Goal: Task Accomplishment & Management: Complete application form

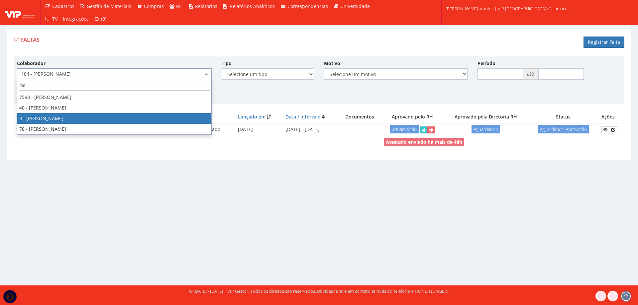
type input "ho"
select select "2784"
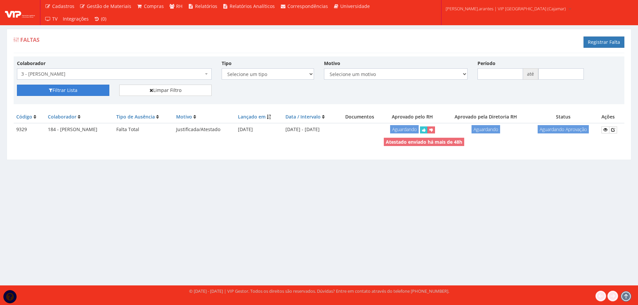
click at [66, 91] on button "Filtrar Lista" at bounding box center [63, 90] width 92 height 11
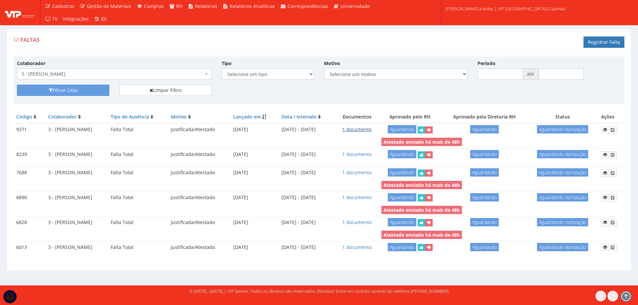
click at [361, 130] on link "1 documento" at bounding box center [356, 129] width 29 height 6
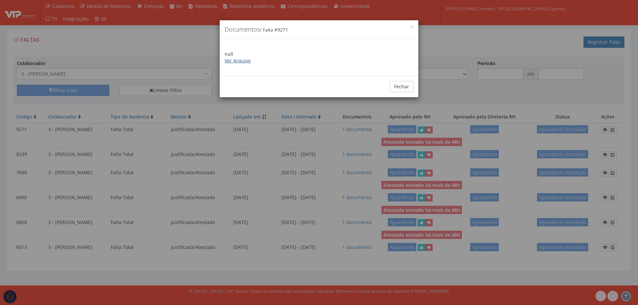
click at [233, 58] on link "Ver Arquivo" at bounding box center [238, 60] width 26 height 6
drag, startPoint x: 402, startPoint y: 84, endPoint x: 284, endPoint y: 66, distance: 119.3
click at [401, 84] on button "Fechar" at bounding box center [402, 86] width 24 height 11
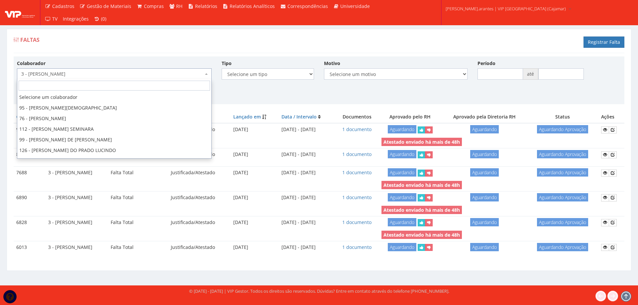
click at [116, 71] on span "3 - [PERSON_NAME]" at bounding box center [112, 74] width 182 height 7
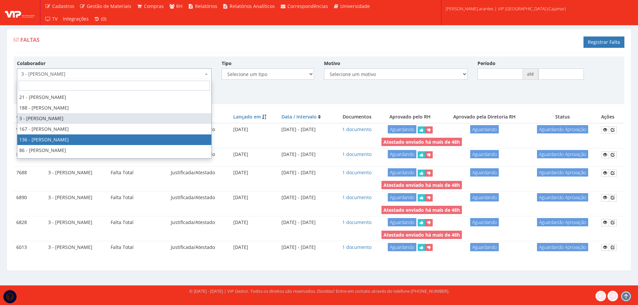
select select "3890"
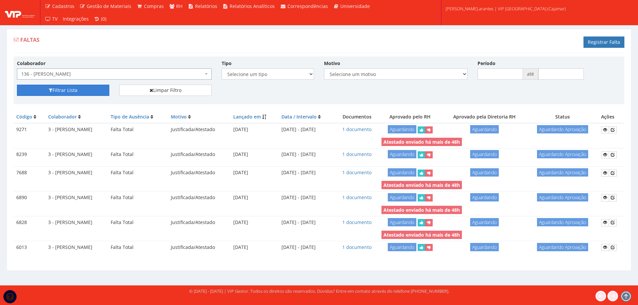
click at [52, 90] on button "Filtrar Lista" at bounding box center [63, 90] width 92 height 11
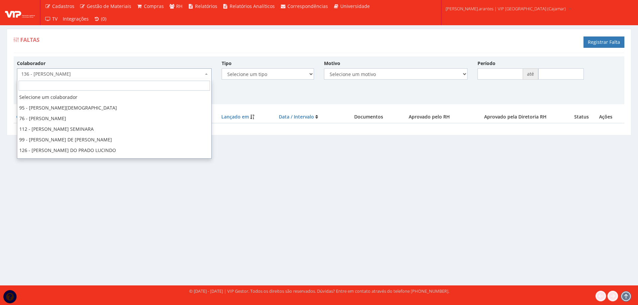
click at [105, 73] on span "136 - [PERSON_NAME]" at bounding box center [112, 74] width 182 height 7
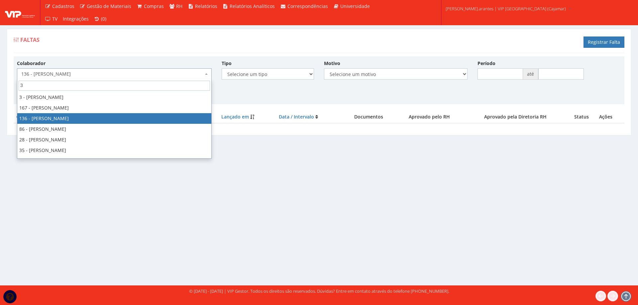
scroll to position [159, 0]
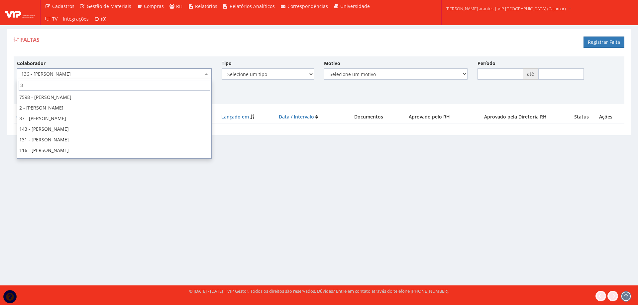
type input "35"
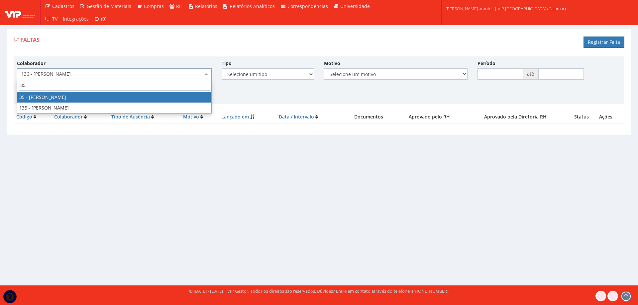
scroll to position [0, 0]
select select "2877"
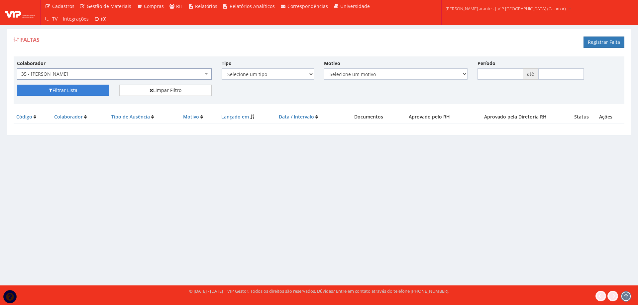
click at [93, 88] on button "Filtrar Lista" at bounding box center [63, 90] width 92 height 11
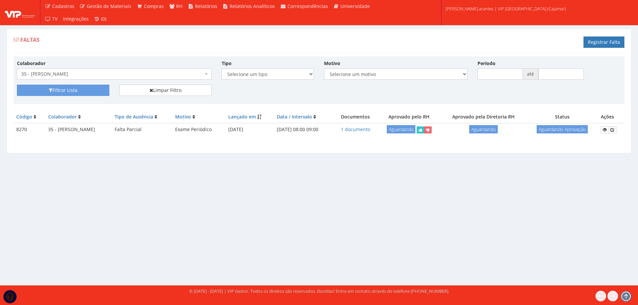
click at [108, 75] on span "35 - [PERSON_NAME]" at bounding box center [112, 74] width 182 height 7
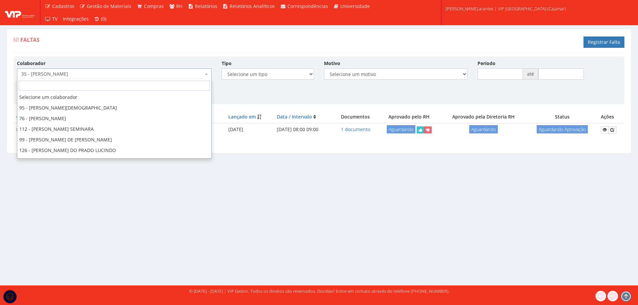
scroll to position [861, 0]
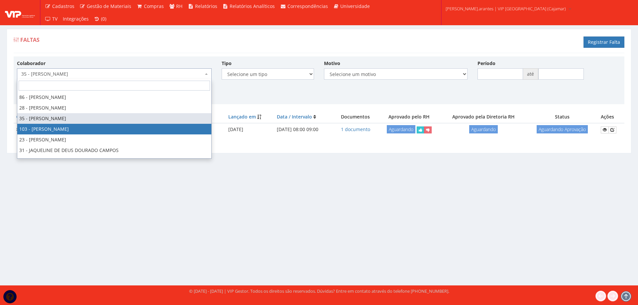
select select "3634"
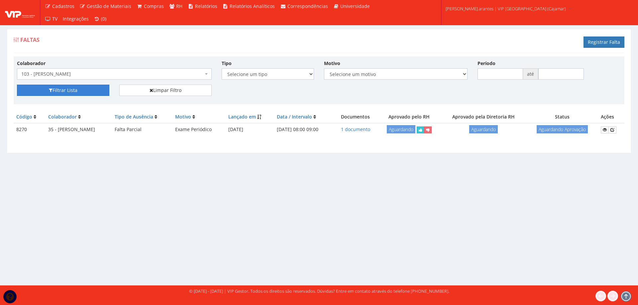
click at [63, 88] on button "Filtrar Lista" at bounding box center [63, 90] width 92 height 11
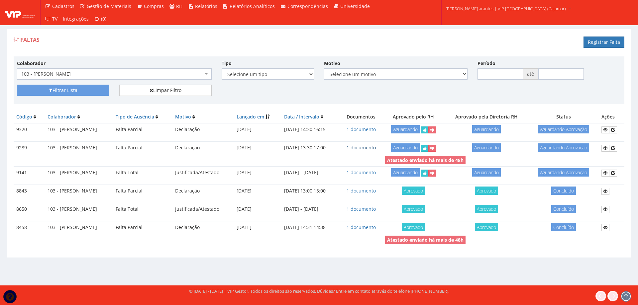
click at [371, 150] on link "1 documento" at bounding box center [360, 147] width 29 height 6
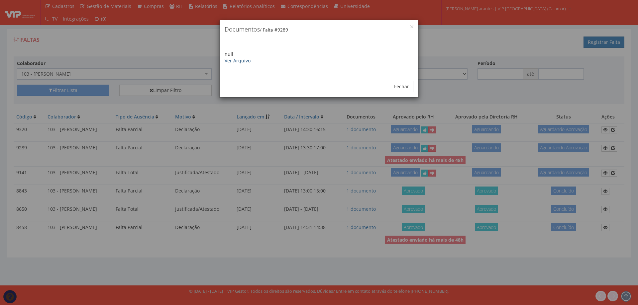
click at [246, 63] on link "Ver Arquivo" at bounding box center [238, 60] width 26 height 6
click at [398, 88] on button "Fechar" at bounding box center [402, 86] width 24 height 11
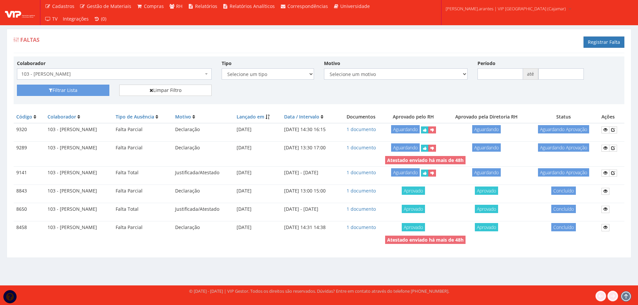
click at [370, 126] on td "1 documento" at bounding box center [360, 129] width 43 height 13
click at [369, 129] on link "1 documento" at bounding box center [360, 129] width 29 height 6
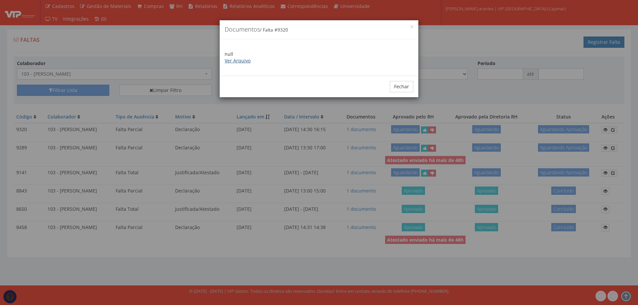
click at [234, 59] on link "Ver Arquivo" at bounding box center [238, 60] width 26 height 6
drag, startPoint x: 402, startPoint y: 85, endPoint x: 303, endPoint y: 70, distance: 100.5
click at [400, 84] on button "Fechar" at bounding box center [402, 86] width 24 height 11
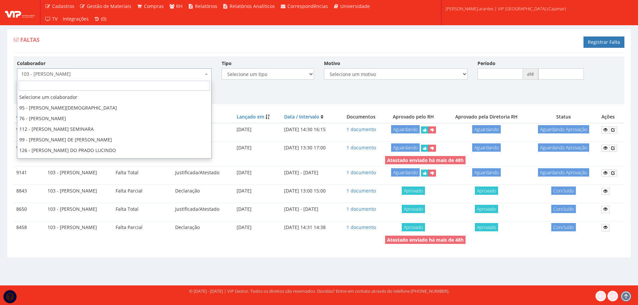
click at [149, 72] on span "103 - [PERSON_NAME]" at bounding box center [112, 74] width 182 height 7
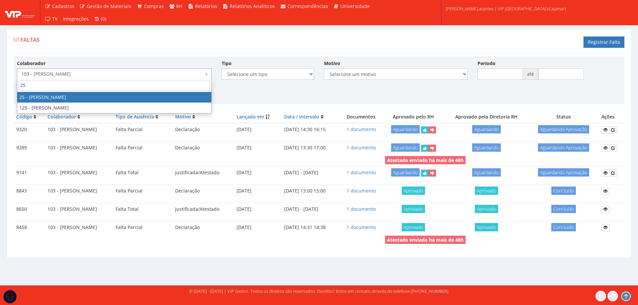
type input "25"
select select "2851"
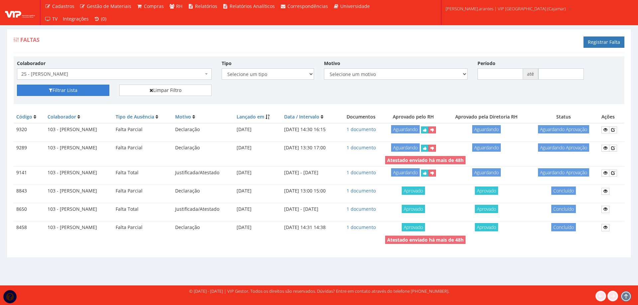
click at [61, 89] on button "Filtrar Lista" at bounding box center [63, 90] width 92 height 11
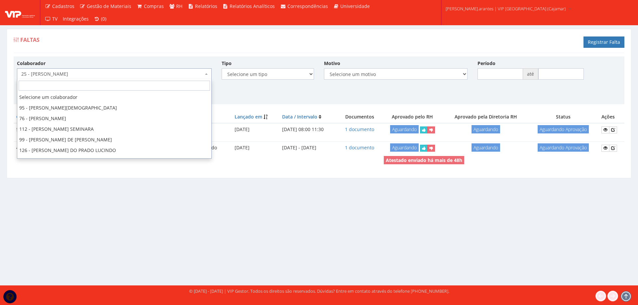
click at [164, 68] on span "25 - [PERSON_NAME]" at bounding box center [114, 73] width 195 height 11
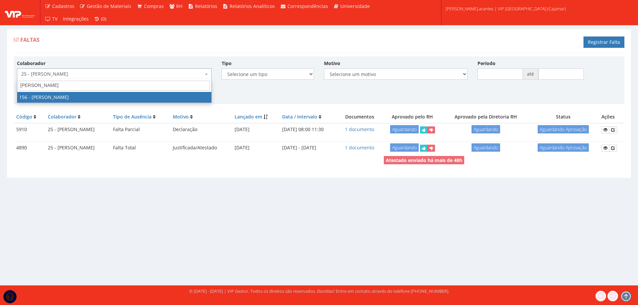
type input "[PERSON_NAME]"
select select "3965"
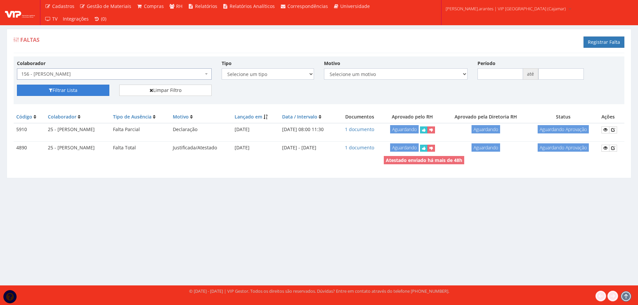
click at [79, 91] on button "Filtrar Lista" at bounding box center [63, 90] width 92 height 11
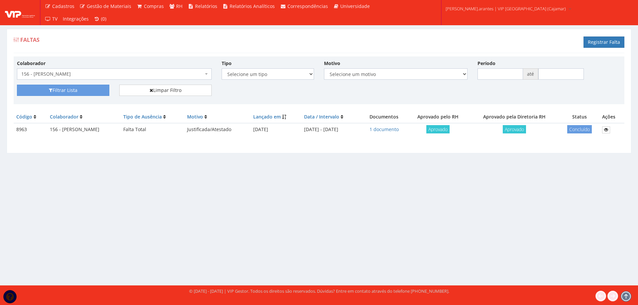
click at [122, 74] on span "156 - [PERSON_NAME]" at bounding box center [112, 74] width 182 height 7
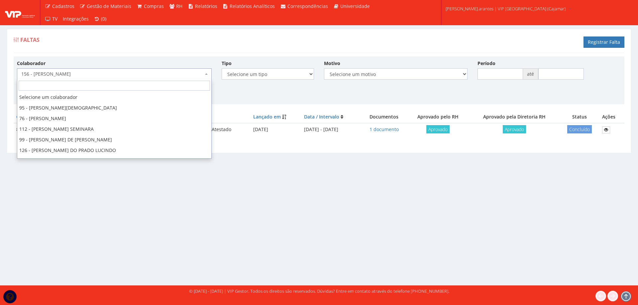
scroll to position [1254, 0]
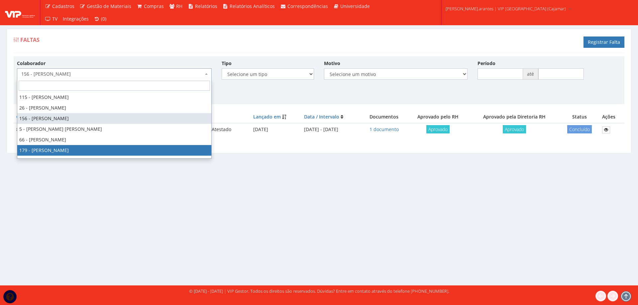
select select "4074"
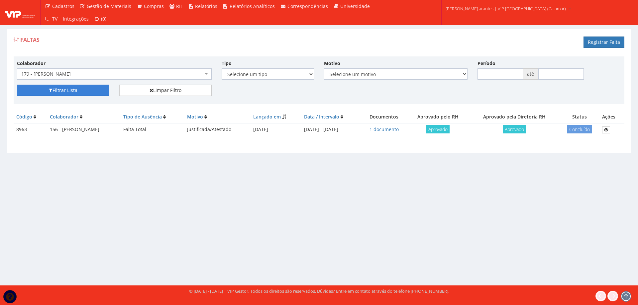
click at [73, 86] on button "Filtrar Lista" at bounding box center [63, 90] width 92 height 11
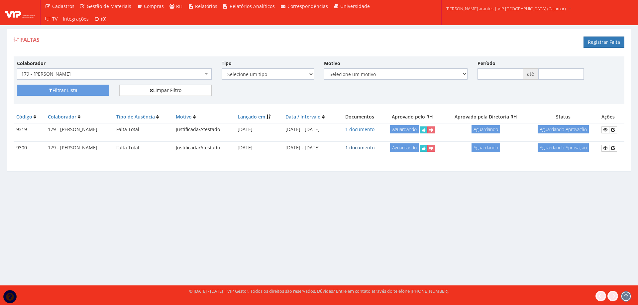
click at [372, 150] on link "1 documento" at bounding box center [359, 147] width 29 height 6
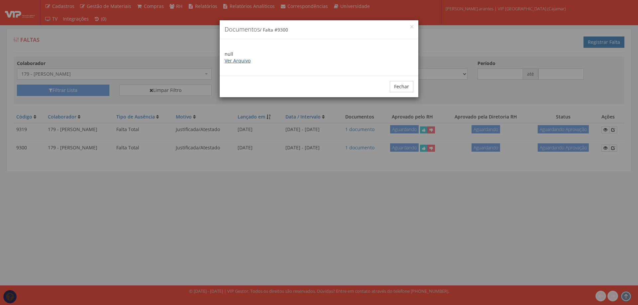
click at [242, 62] on link "Ver Arquivo" at bounding box center [238, 60] width 26 height 6
click at [397, 85] on button "Fechar" at bounding box center [402, 86] width 24 height 11
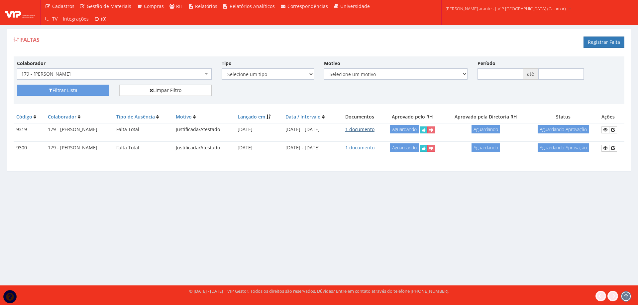
click at [374, 127] on link "1 documento" at bounding box center [359, 129] width 29 height 6
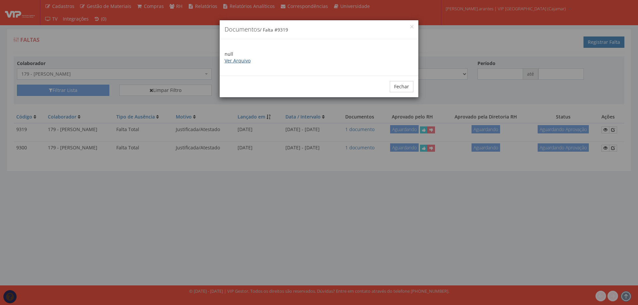
click at [245, 61] on link "Ver Arquivo" at bounding box center [238, 60] width 26 height 6
click at [404, 89] on button "Fechar" at bounding box center [402, 86] width 24 height 11
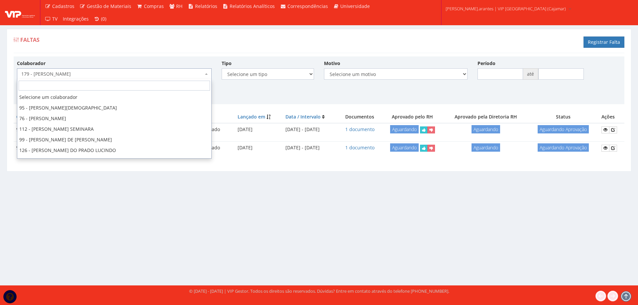
click at [92, 72] on span "179 - [PERSON_NAME]" at bounding box center [112, 74] width 182 height 7
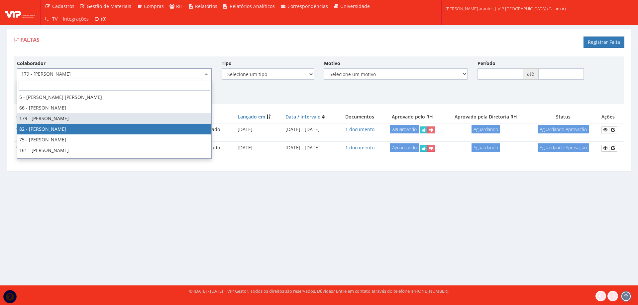
select select "3318"
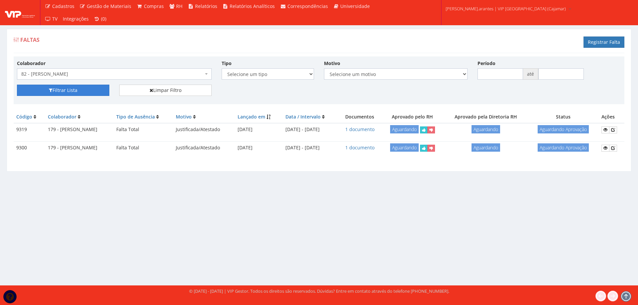
click at [70, 89] on button "Filtrar Lista" at bounding box center [63, 90] width 92 height 11
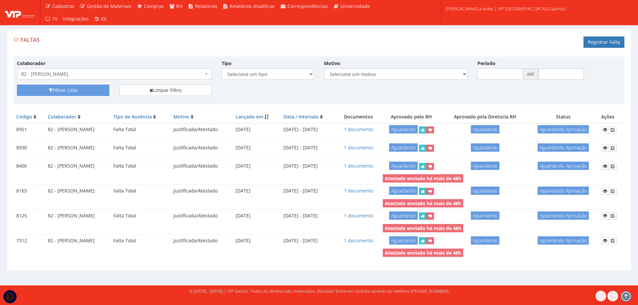
click at [168, 75] on span "82 - [PERSON_NAME]" at bounding box center [112, 74] width 182 height 7
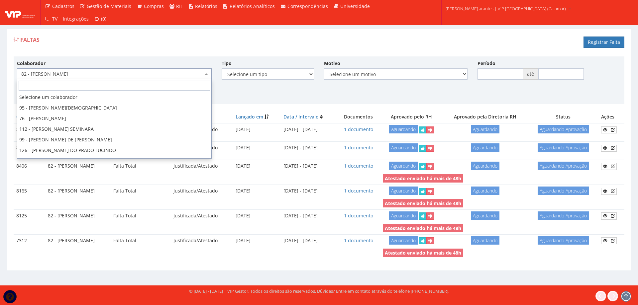
scroll to position [1296, 0]
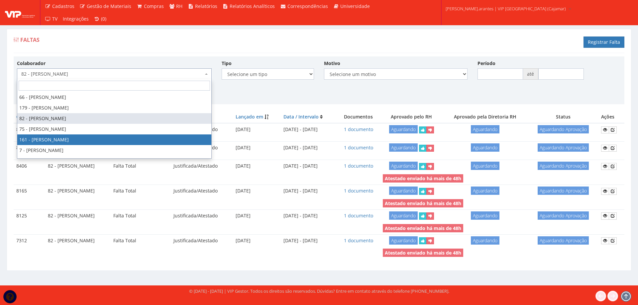
select select "4033"
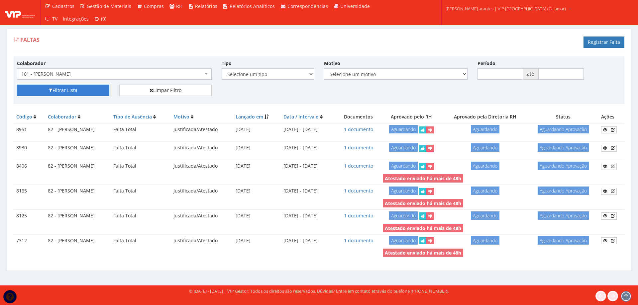
click at [95, 93] on button "Filtrar Lista" at bounding box center [63, 90] width 92 height 11
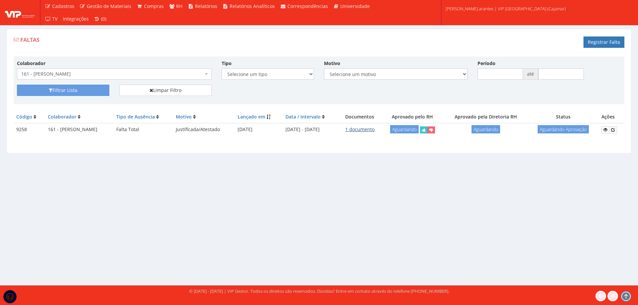
click at [368, 129] on link "1 documento" at bounding box center [359, 129] width 29 height 6
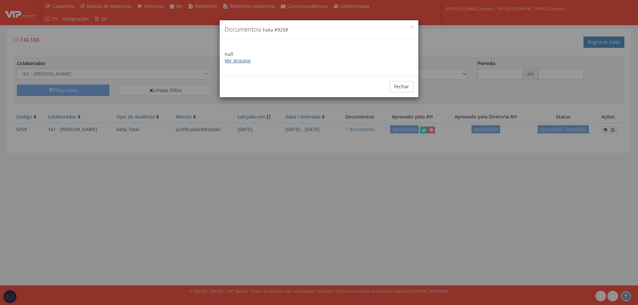
click at [240, 62] on link "Ver Arquivo" at bounding box center [238, 60] width 26 height 6
drag, startPoint x: 404, startPoint y: 91, endPoint x: 341, endPoint y: 85, distance: 63.1
click at [402, 90] on button "Fechar" at bounding box center [402, 86] width 24 height 11
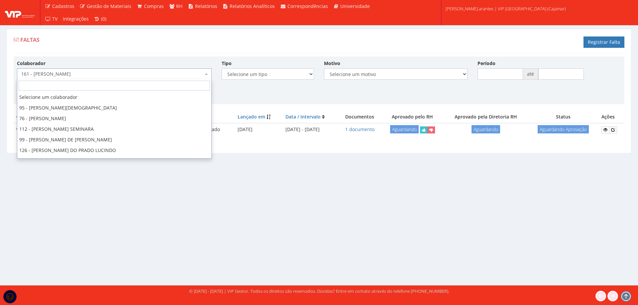
click at [93, 73] on span "161 - [PERSON_NAME]" at bounding box center [112, 74] width 182 height 7
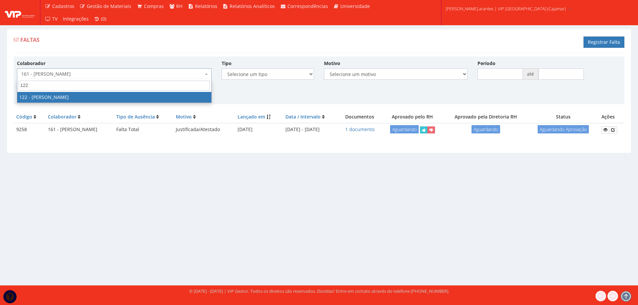
type input "122"
select select "3824"
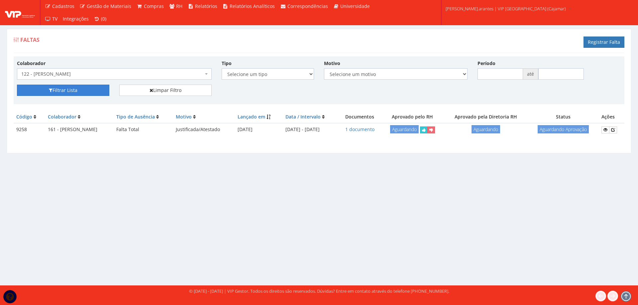
click at [62, 91] on button "Filtrar Lista" at bounding box center [63, 90] width 92 height 11
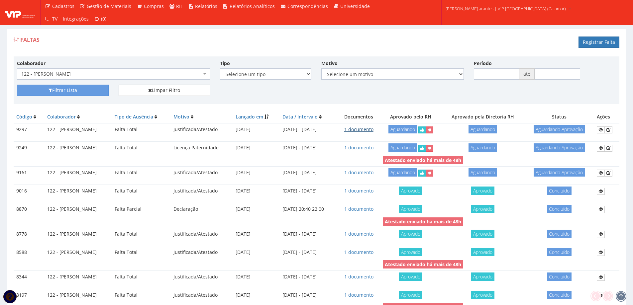
click at [373, 131] on link "1 documento" at bounding box center [358, 129] width 29 height 6
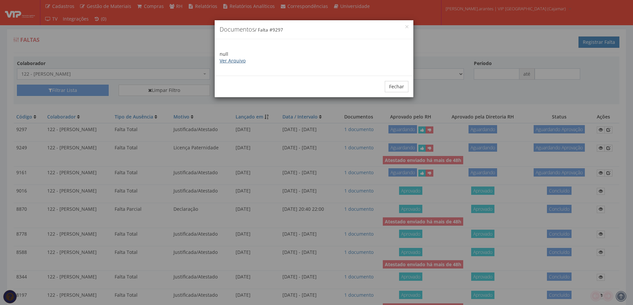
click at [232, 61] on link "Ver Arquivo" at bounding box center [233, 60] width 26 height 6
click at [403, 87] on button "Fechar" at bounding box center [397, 86] width 24 height 11
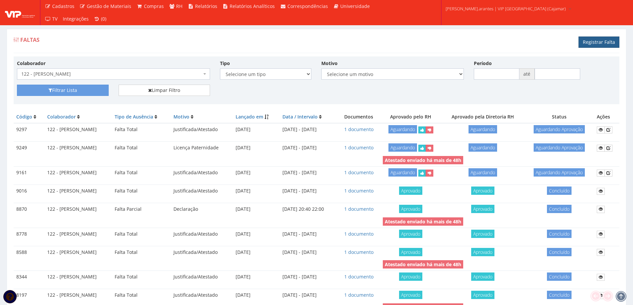
click at [598, 39] on link "Registrar Falta" at bounding box center [598, 42] width 41 height 11
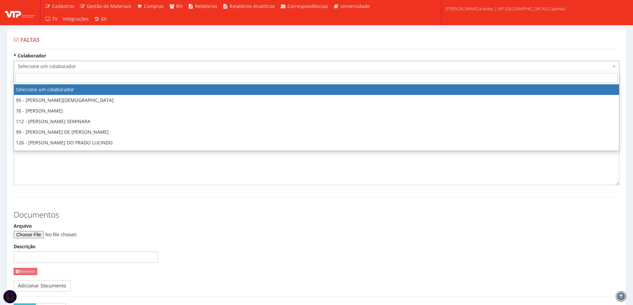
click at [78, 64] on span "Selecione um colaborador" at bounding box center [314, 66] width 593 height 7
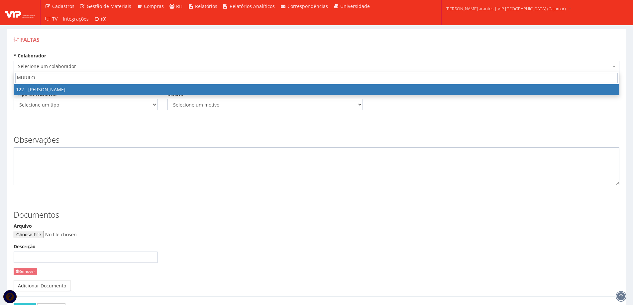
type input "MURILO"
select select "3824"
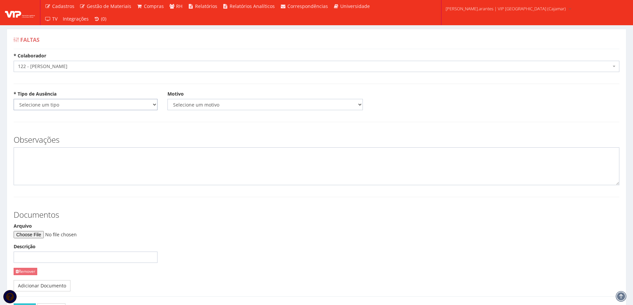
click at [78, 104] on select "Selecione um tipo Falta Total Falta Parcial Afastamento Férias" at bounding box center [86, 104] width 144 height 11
select select "total"
click at [14, 99] on select "Selecione um tipo Falta Total Falta Parcial Afastamento Férias" at bounding box center [86, 104] width 144 height 11
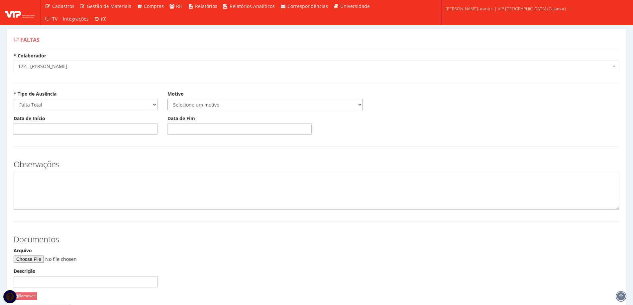
click at [230, 105] on select "Selecione um motivo Acidente Atestado Atraso Declaração Determinação Judicial D…" at bounding box center [264, 104] width 195 height 11
select select "licenca_nojo"
click at [167, 99] on select "Selecione um motivo Acidente Atestado Atraso Declaração Determinação Judicial D…" at bounding box center [264, 104] width 195 height 11
click at [219, 105] on select "Selecione um motivo Acidente Atestado Atraso Declaração Determinação Judicial D…" at bounding box center [264, 104] width 195 height 11
click at [167, 99] on select "Selecione um motivo Acidente Atestado Atraso Declaração Determinação Judicial D…" at bounding box center [264, 104] width 195 height 11
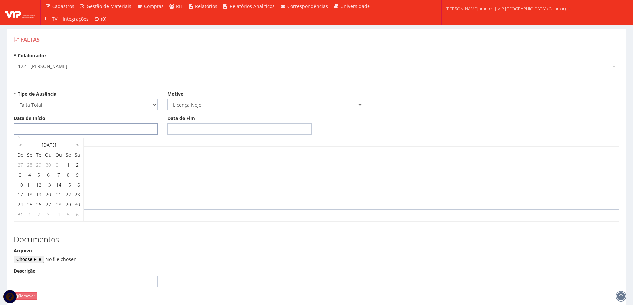
click at [62, 130] on input "Data de Início" at bounding box center [86, 129] width 144 height 11
click at [59, 203] on td "28" at bounding box center [58, 205] width 11 height 10
type input "28/08/2025"
click at [193, 128] on input "Data de Fim" at bounding box center [239, 129] width 144 height 11
click at [262, 189] on textarea at bounding box center [317, 191] width 606 height 38
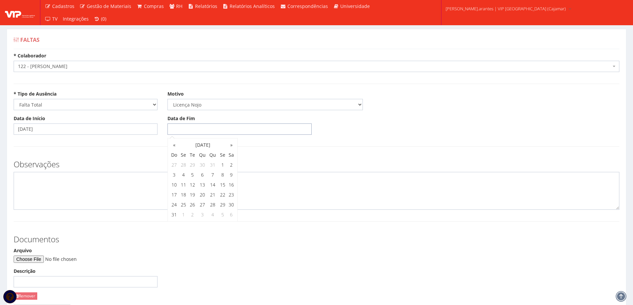
drag, startPoint x: 194, startPoint y: 131, endPoint x: 198, endPoint y: 136, distance: 6.8
click at [194, 131] on input "Data de Fim" at bounding box center [239, 129] width 144 height 11
click at [232, 202] on td "30" at bounding box center [231, 205] width 9 height 10
type input "30/08/2025"
click at [27, 257] on input "Arquivo" at bounding box center [59, 259] width 90 height 7
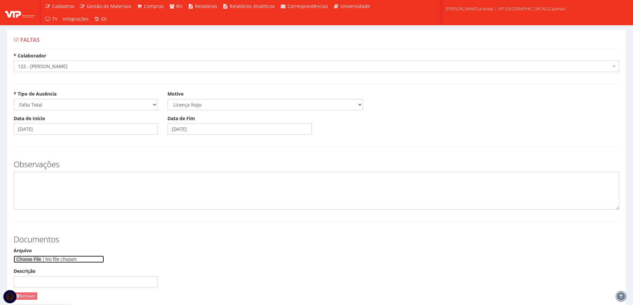
type input "C:\fakepath\WhatsApp Image 2025-08-12 at 09.12.02 (1).jpeg"
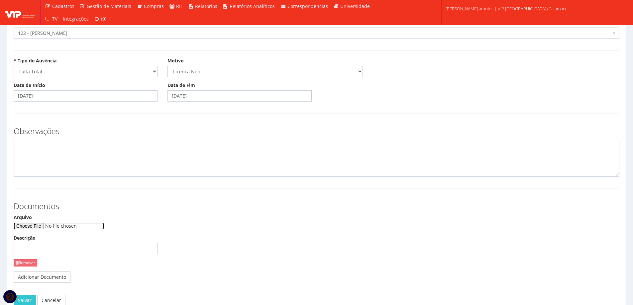
scroll to position [74, 0]
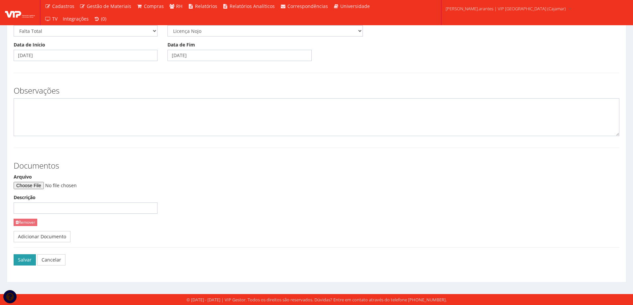
click at [28, 259] on button "Salvar" at bounding box center [25, 259] width 22 height 11
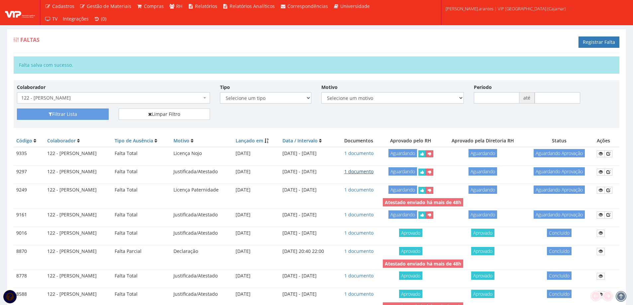
click at [373, 172] on link "1 documento" at bounding box center [358, 171] width 29 height 6
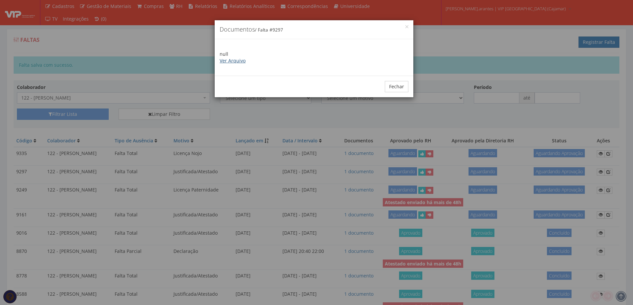
click at [238, 60] on link "Ver Arquivo" at bounding box center [233, 60] width 26 height 6
click at [393, 86] on button "Fechar" at bounding box center [397, 86] width 24 height 11
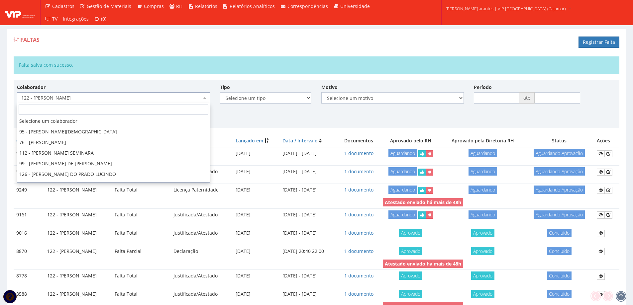
click at [116, 98] on span "122 - [PERSON_NAME]" at bounding box center [111, 98] width 180 height 7
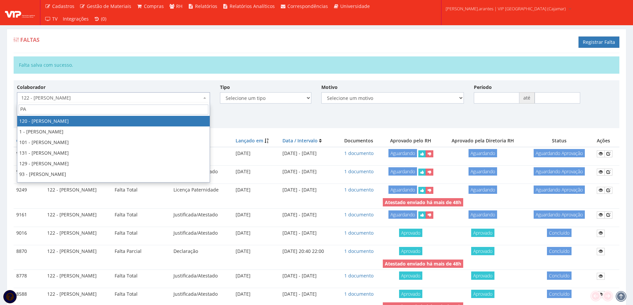
type input "PAL"
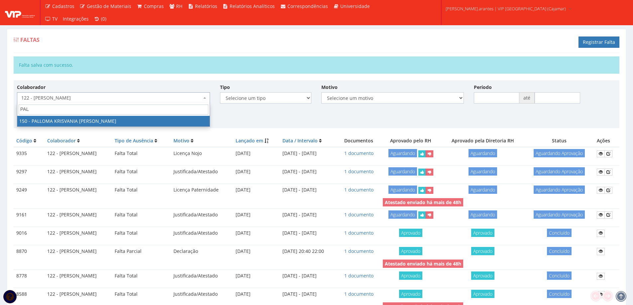
select select "3938"
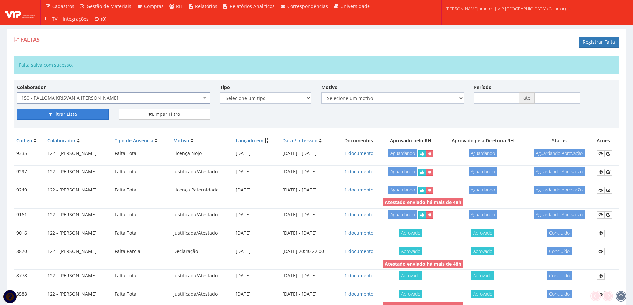
click at [70, 114] on button "Filtrar Lista" at bounding box center [63, 114] width 92 height 11
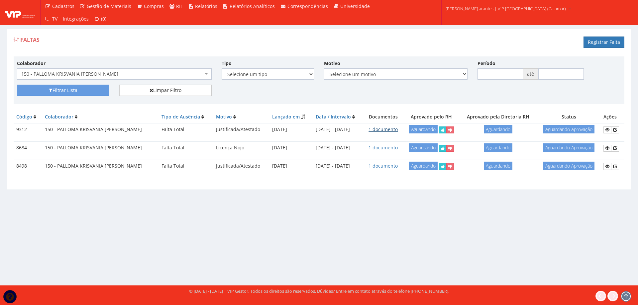
click at [381, 128] on link "1 documento" at bounding box center [382, 129] width 29 height 6
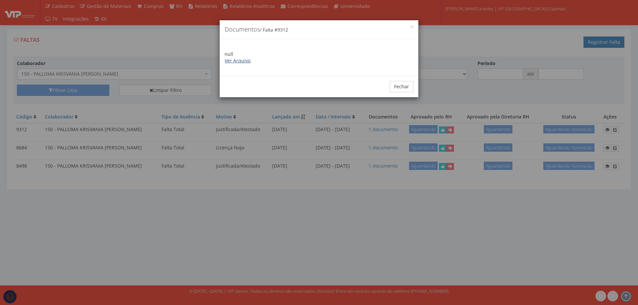
click at [236, 61] on link "Ver Arquivo" at bounding box center [238, 60] width 26 height 6
drag, startPoint x: 397, startPoint y: 86, endPoint x: 241, endPoint y: 69, distance: 156.4
click at [394, 84] on button "Fechar" at bounding box center [402, 86] width 24 height 11
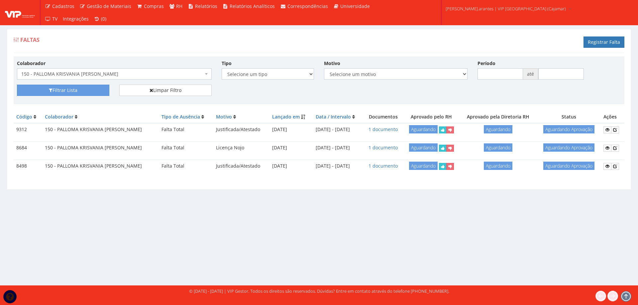
click at [105, 78] on span "150 - PALLOMA KRISVANIA [PERSON_NAME]" at bounding box center [114, 73] width 195 height 11
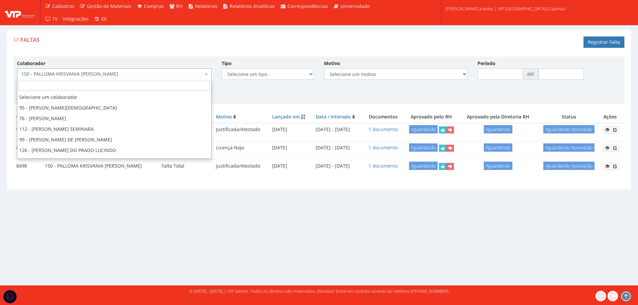
scroll to position [1413, 0]
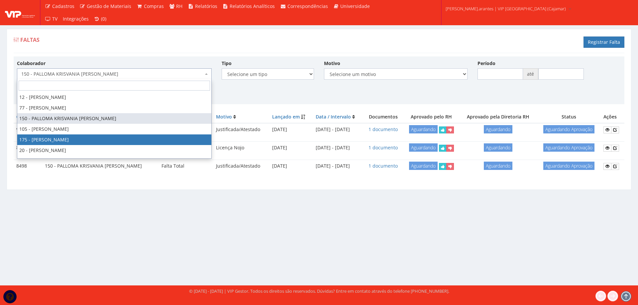
select select "4062"
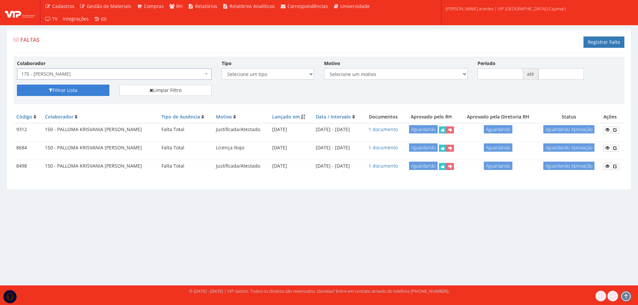
click at [82, 92] on button "Filtrar Lista" at bounding box center [63, 90] width 92 height 11
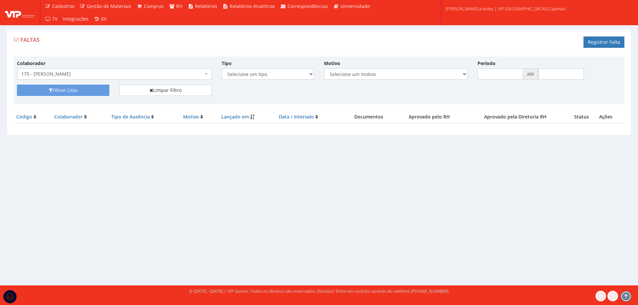
click at [174, 74] on span "175 - [PERSON_NAME]" at bounding box center [112, 74] width 182 height 7
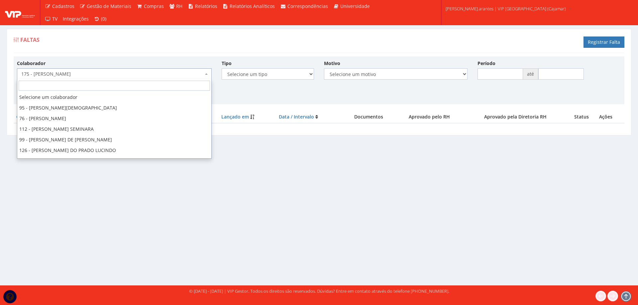
scroll to position [1434, 0]
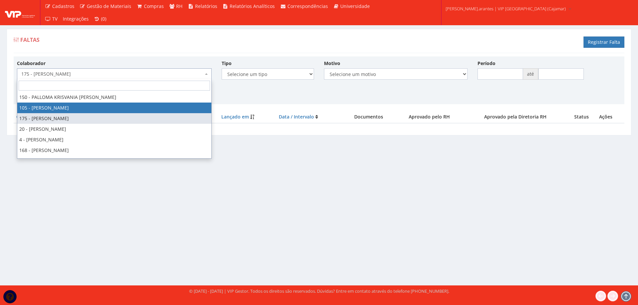
select select "3649"
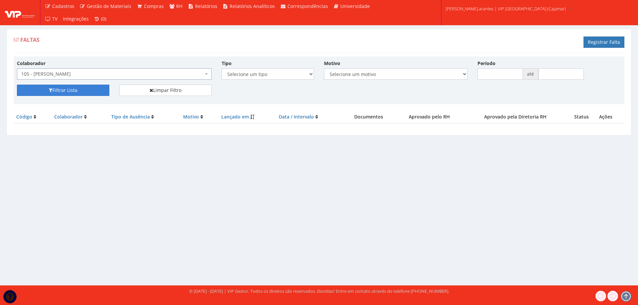
click at [77, 89] on button "Filtrar Lista" at bounding box center [63, 90] width 92 height 11
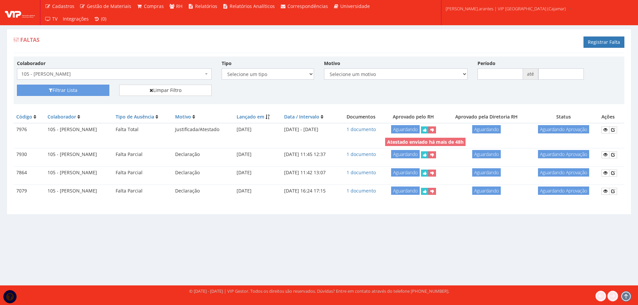
click at [88, 74] on span "105 - [PERSON_NAME]" at bounding box center [112, 74] width 182 height 7
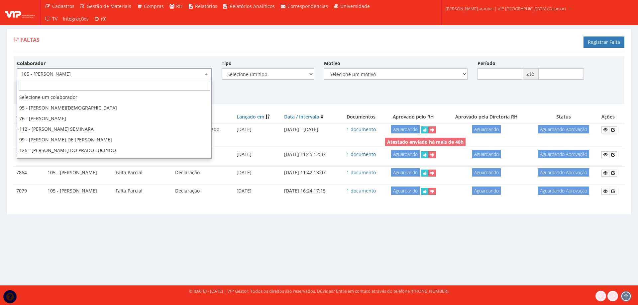
scroll to position [1424, 0]
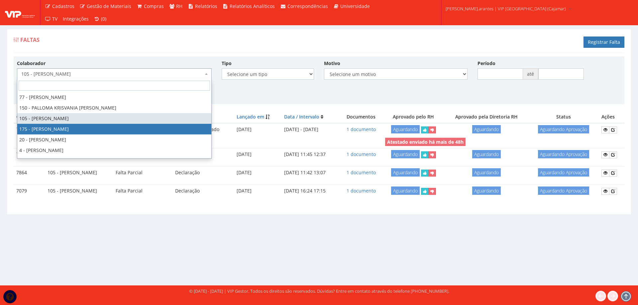
select select "4062"
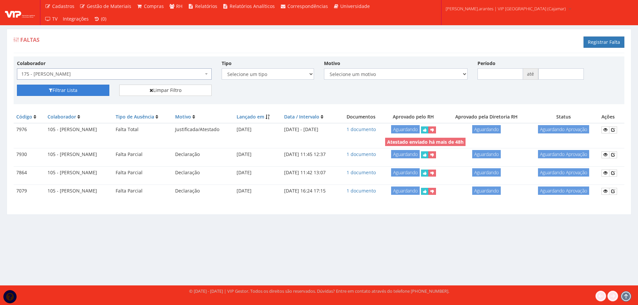
click at [72, 90] on button "Filtrar Lista" at bounding box center [63, 90] width 92 height 11
